Goal: Transaction & Acquisition: Download file/media

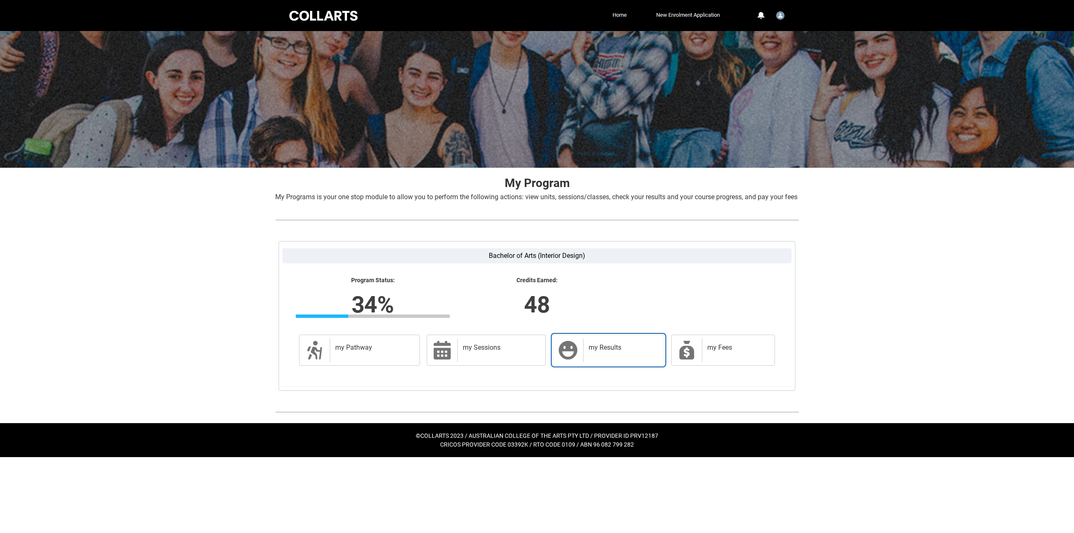
click at [597, 352] on h2 "my Results" at bounding box center [622, 348] width 67 height 8
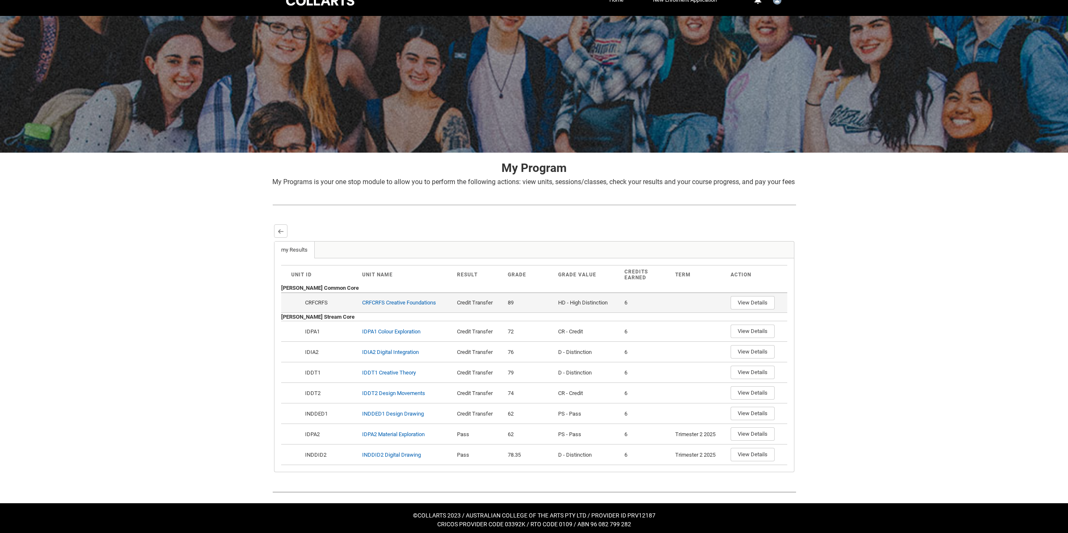
scroll to position [29, 0]
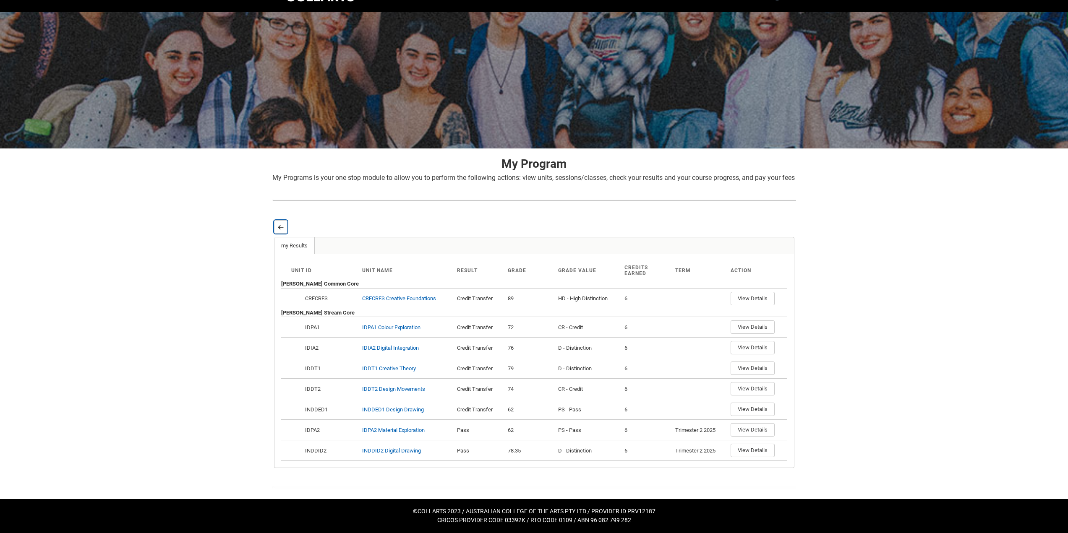
click at [277, 223] on button "Back" at bounding box center [280, 226] width 13 height 13
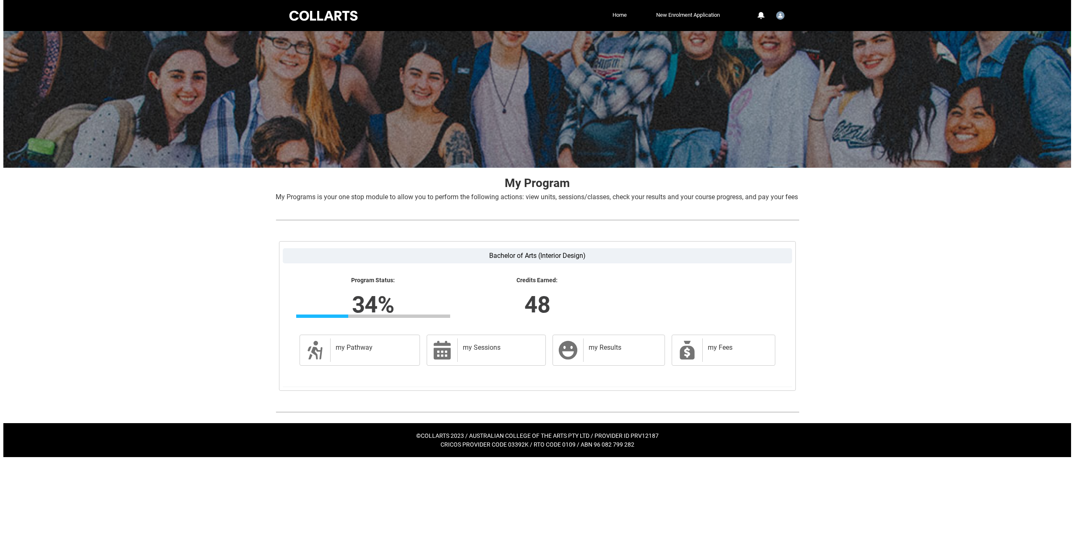
scroll to position [0, 0]
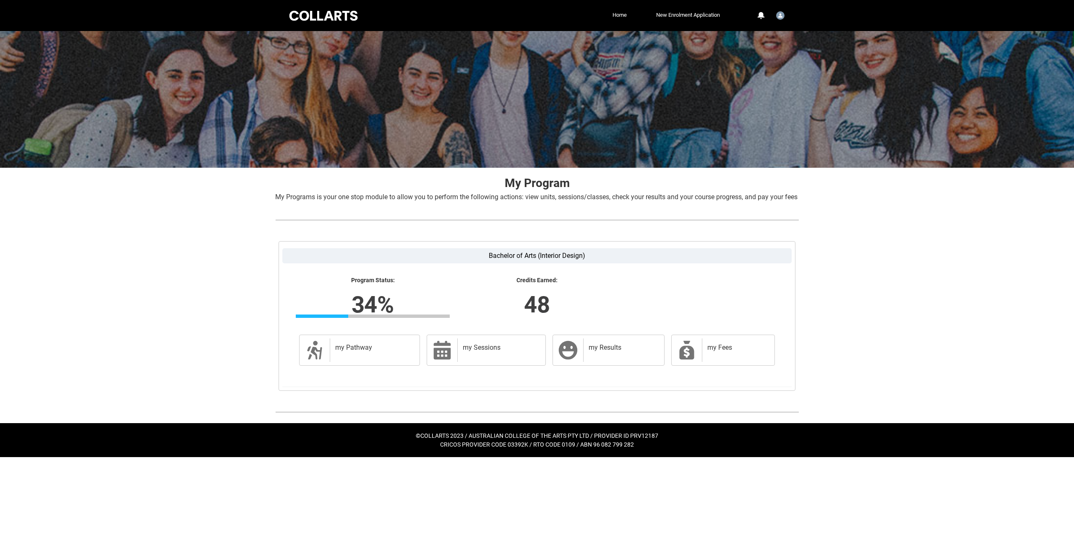
click at [323, 16] on div at bounding box center [323, 15] width 71 height 13
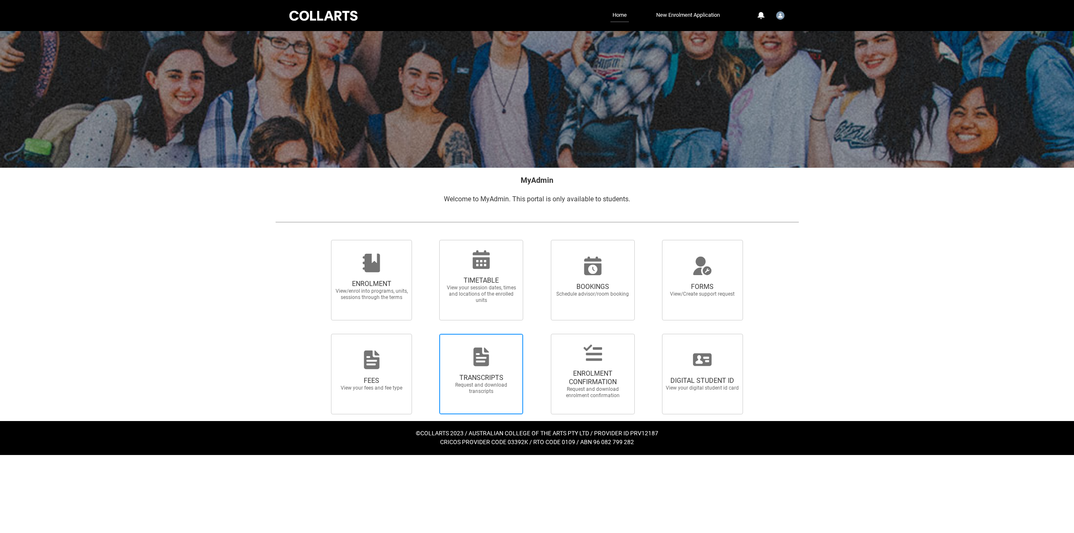
click at [467, 378] on span "TRANSCRIPTS" at bounding box center [481, 378] width 74 height 8
click at [429, 334] on input "TRANSCRIPTS Request and download transcripts" at bounding box center [428, 334] width 0 height 0
radio input "true"
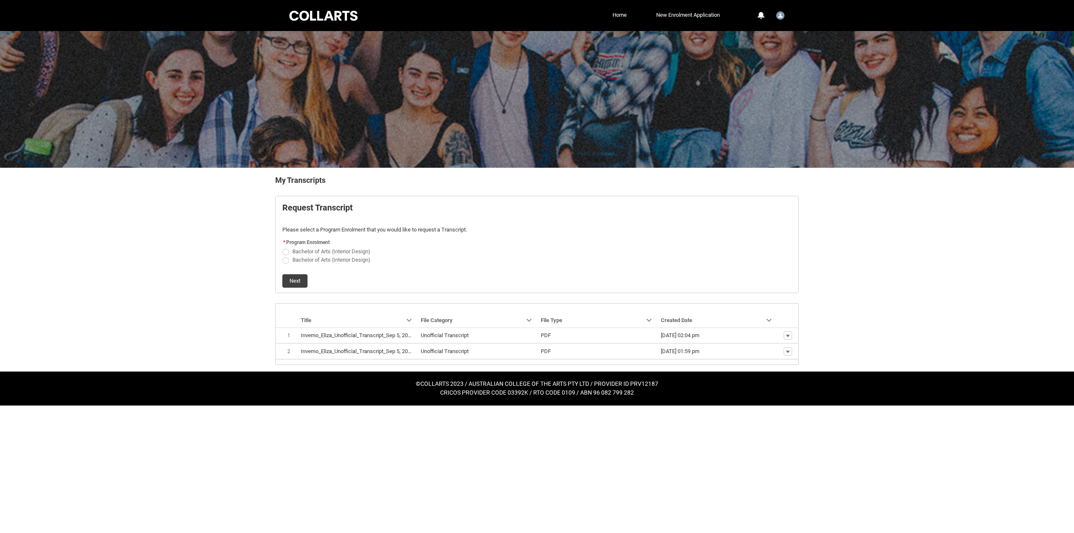
click at [346, 257] on span "Bachelor of Arts (Interior Design)" at bounding box center [331, 260] width 78 height 6
click at [282, 256] on input "Bachelor of Arts (Interior Design)" at bounding box center [282, 255] width 0 height 0
radio input "true"
click at [299, 282] on button "Next" at bounding box center [294, 280] width 25 height 13
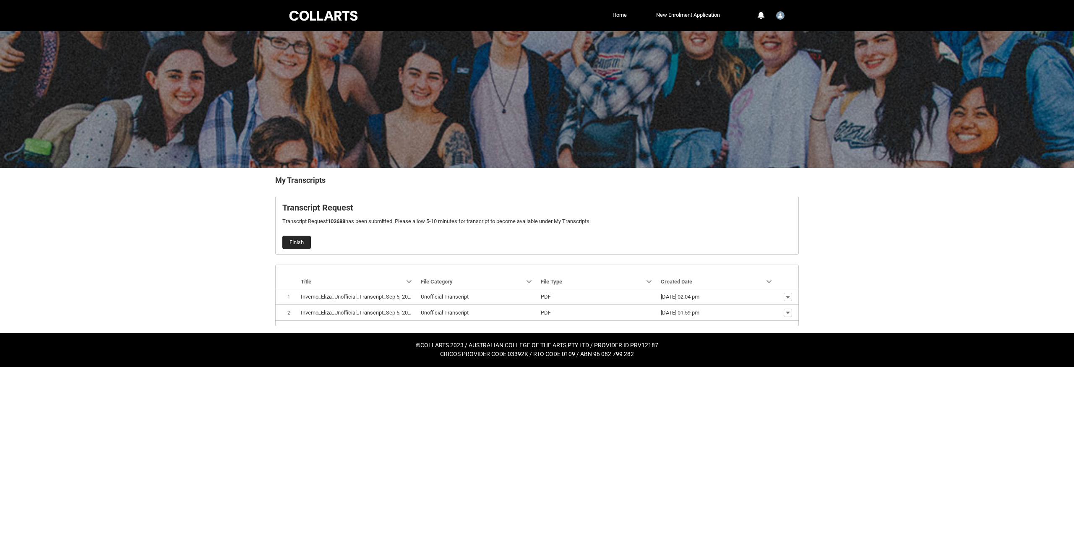
click at [290, 243] on button "Finish" at bounding box center [296, 242] width 29 height 13
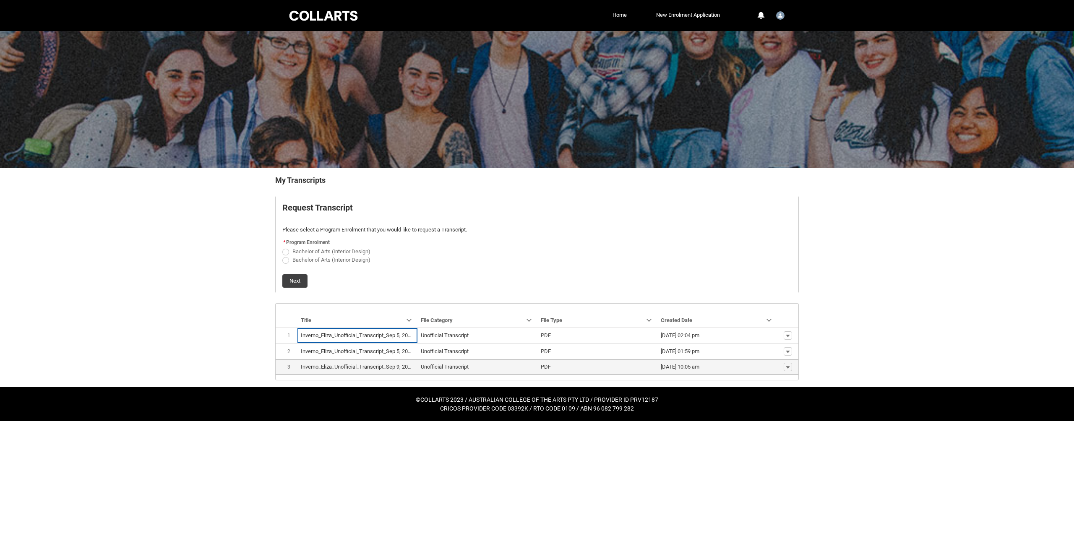
click at [323, 365] on lightning-base-formatted-text "Inverno_Eliza_Unofficial_Transcript_Sep 9, 2025.pdf" at bounding box center [362, 367] width 122 height 6
click at [587, 366] on span "PDF" at bounding box center [597, 367] width 113 height 8
click at [792, 366] on button "Show actions" at bounding box center [788, 367] width 8 height 8
click at [777, 358] on span "Download" at bounding box center [768, 355] width 23 height 8
